Goal: Use online tool/utility: Utilize a website feature to perform a specific function

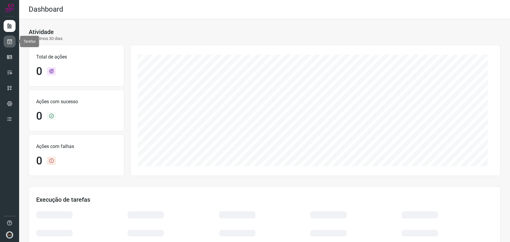
click at [13, 43] on link at bounding box center [10, 42] width 12 height 12
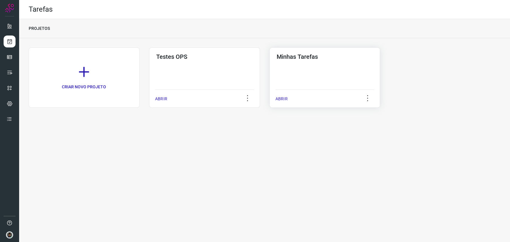
click at [305, 77] on div "Minhas Tarefas ABRIR" at bounding box center [325, 78] width 111 height 60
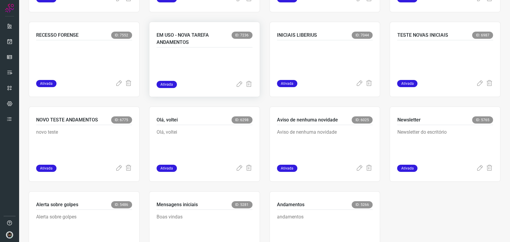
click at [206, 69] on p at bounding box center [202, 66] width 90 height 30
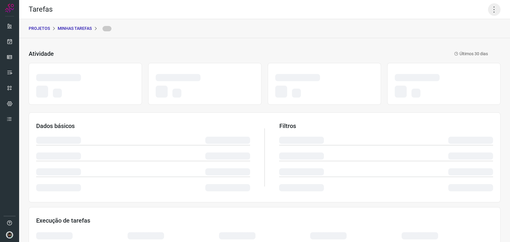
click at [490, 10] on icon at bounding box center [494, 9] width 13 height 13
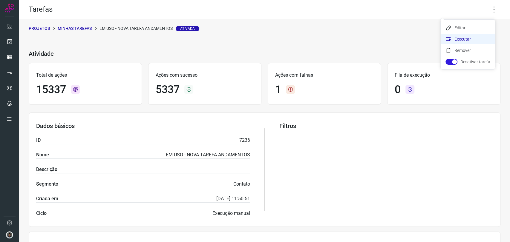
click at [478, 39] on li "Executar" at bounding box center [468, 39] width 54 height 10
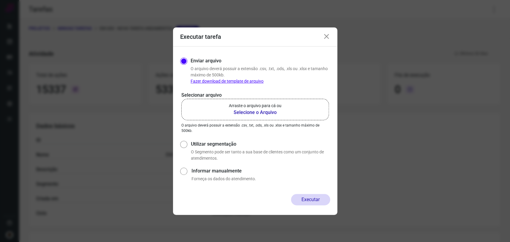
click at [262, 111] on b "Selecione o Arquivo" at bounding box center [255, 112] width 53 height 7
click at [0, 0] on input "Arraste o arquivo para cá ou Selecione o Arquivo" at bounding box center [0, 0] width 0 height 0
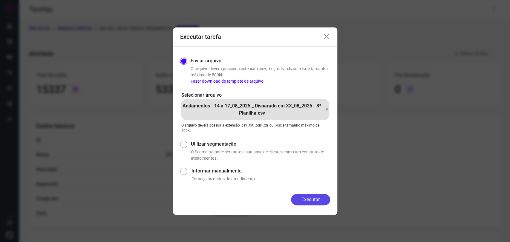
click at [314, 198] on button "Executar" at bounding box center [310, 199] width 39 height 11
